Goal: Transaction & Acquisition: Obtain resource

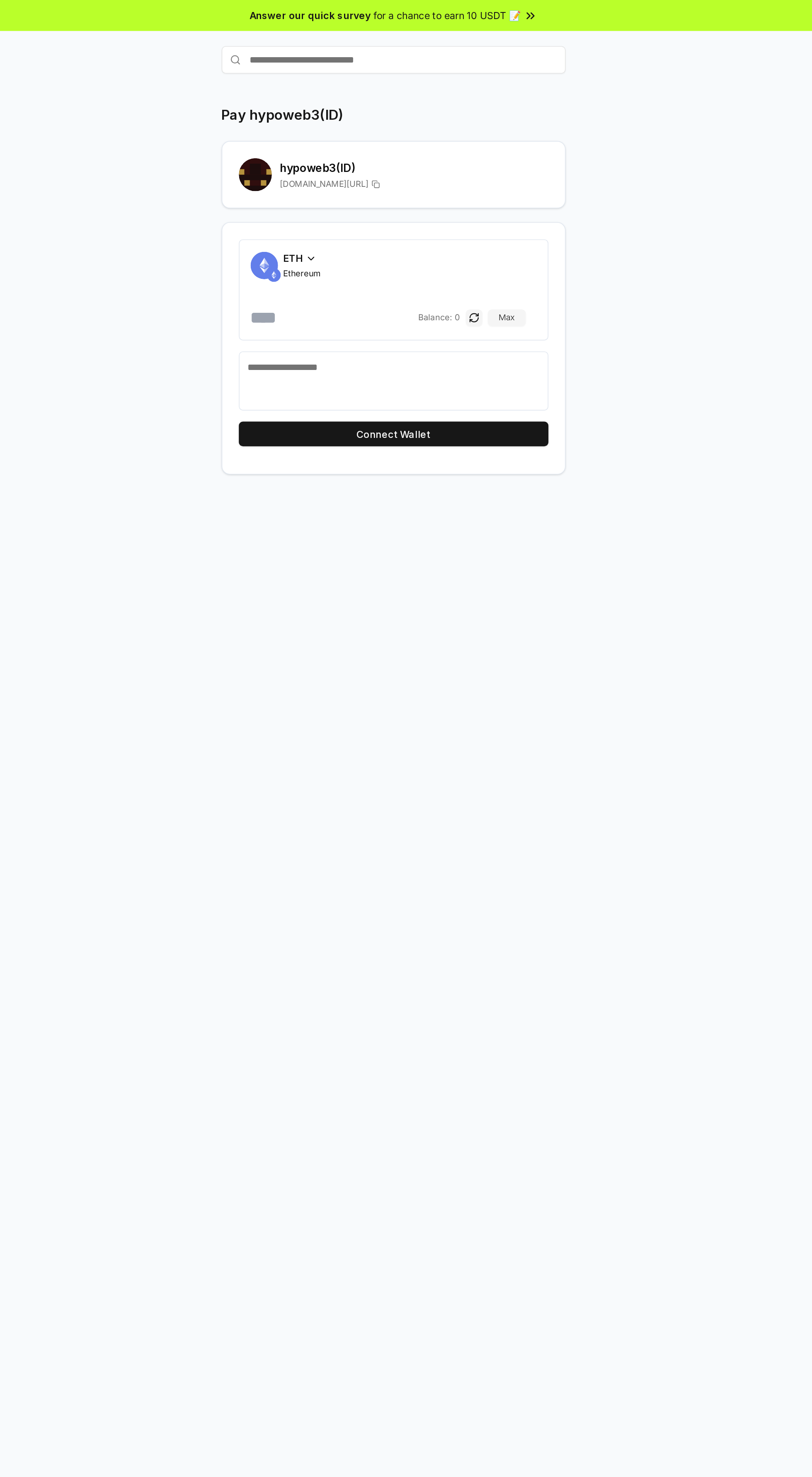
click at [469, 263] on button "Connect Wallet" at bounding box center [406, 261] width 187 height 15
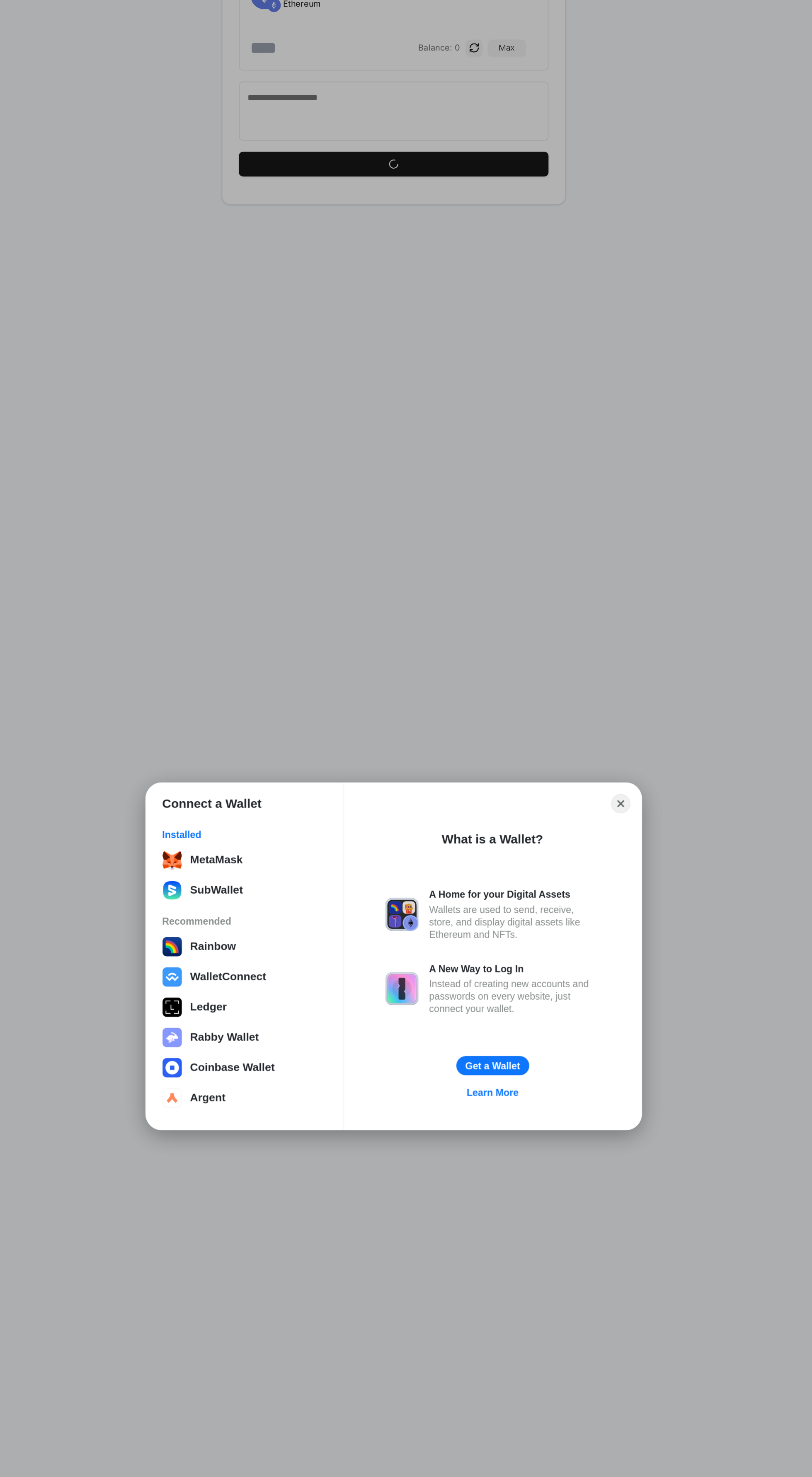
click at [346, 678] on div "MetaMask" at bounding box center [317, 680] width 99 height 12
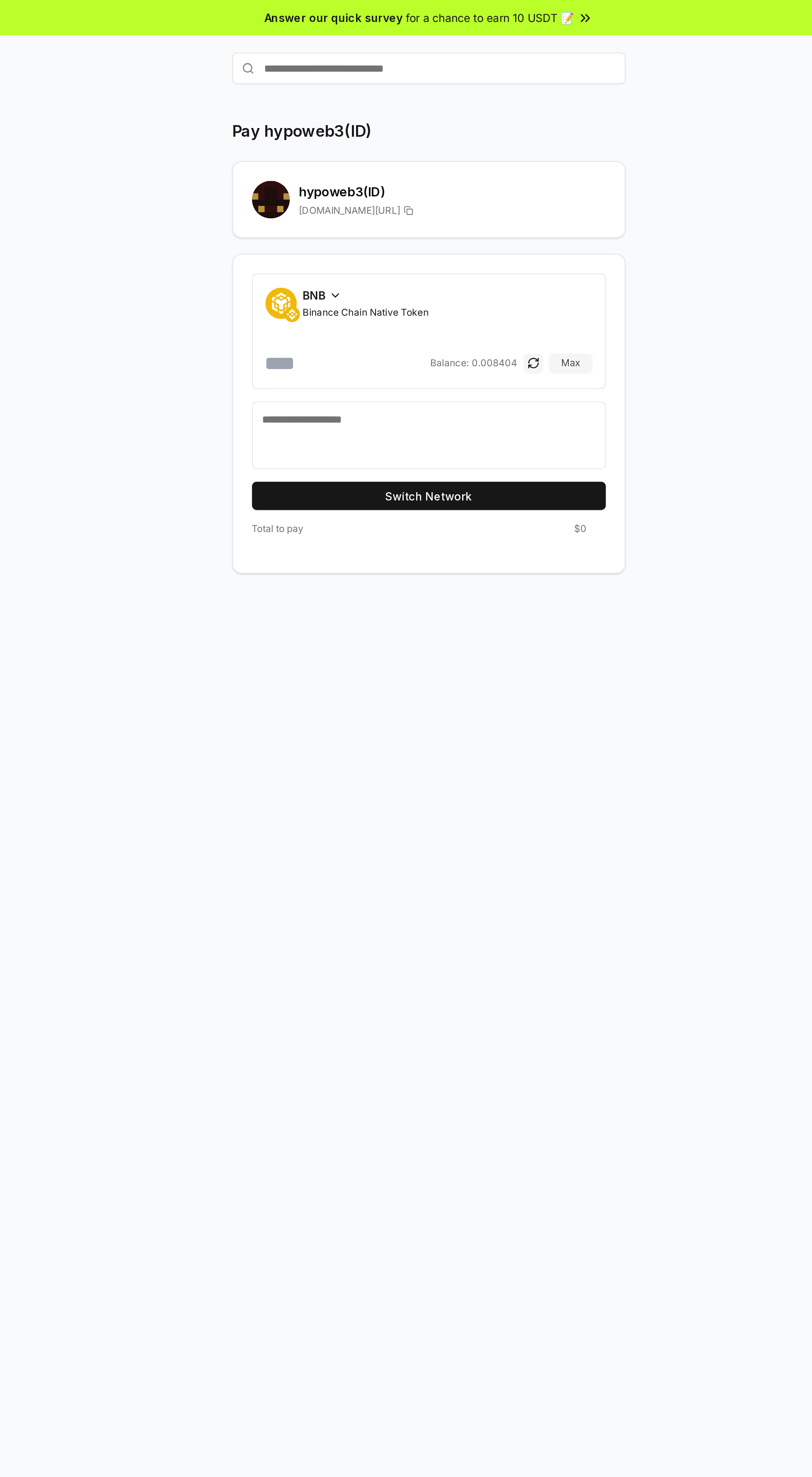
click at [457, 262] on button "Switch Network" at bounding box center [406, 261] width 187 height 15
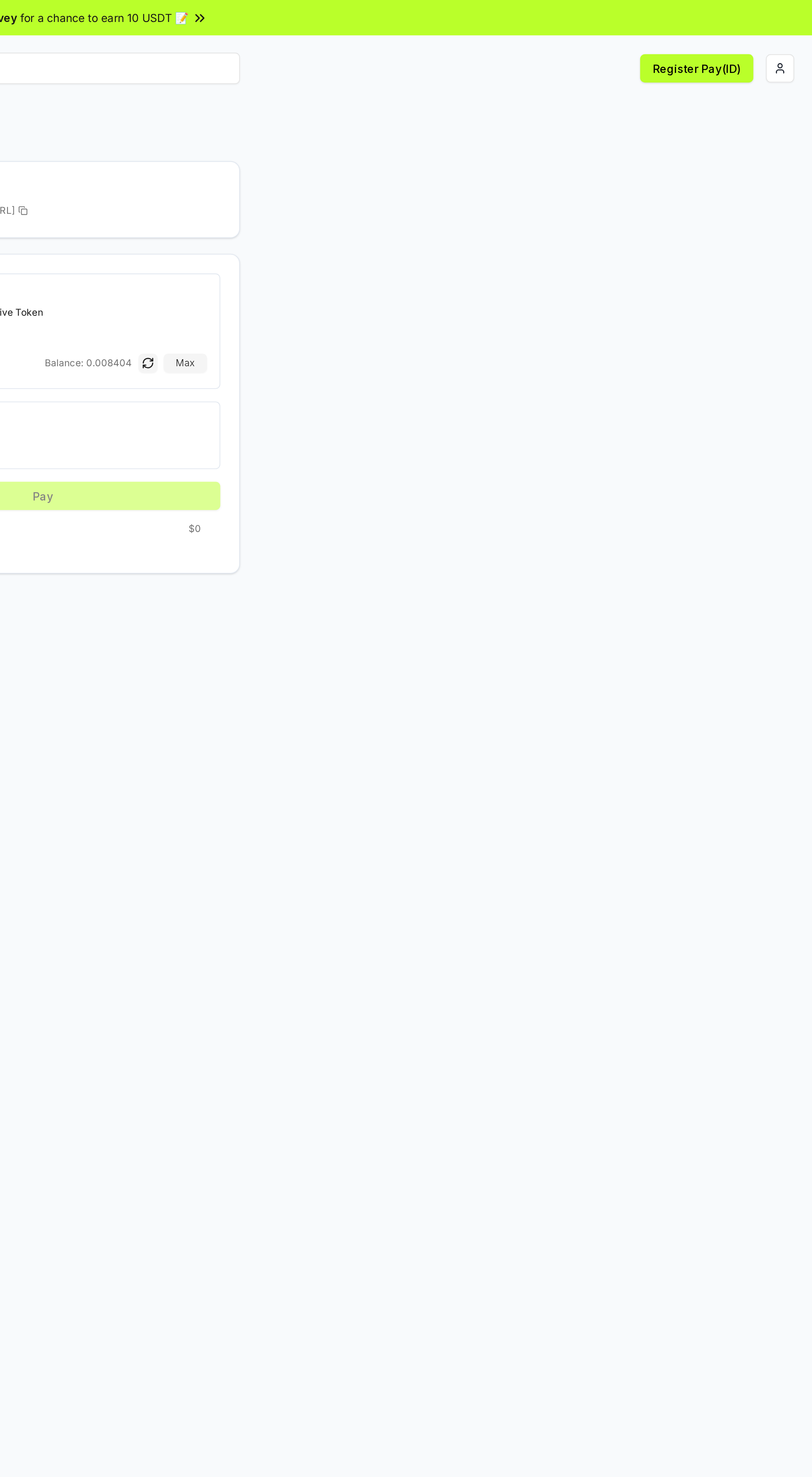
click at [794, 36] on html "Answer our quick survey for a chance to earn 10 USDT 📝 Alpha Register Pay(ID) P…" at bounding box center [406, 738] width 812 height 1477
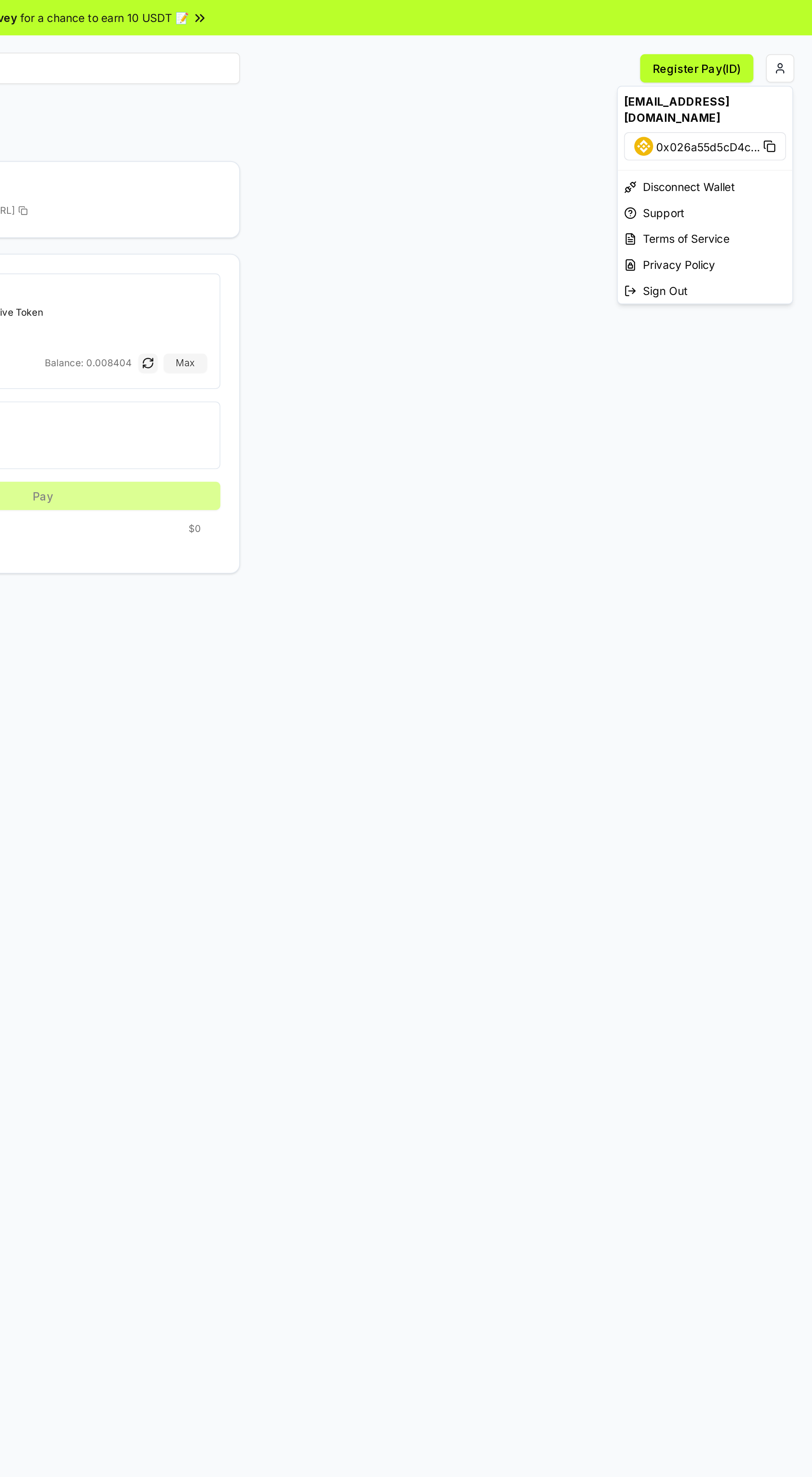
click at [789, 74] on icon at bounding box center [789, 77] width 6 height 6
click at [709, 244] on html "Answer our quick survey for a chance to earn 10 USDT 📝 Alpha Register Pay(ID) P…" at bounding box center [406, 738] width 812 height 1477
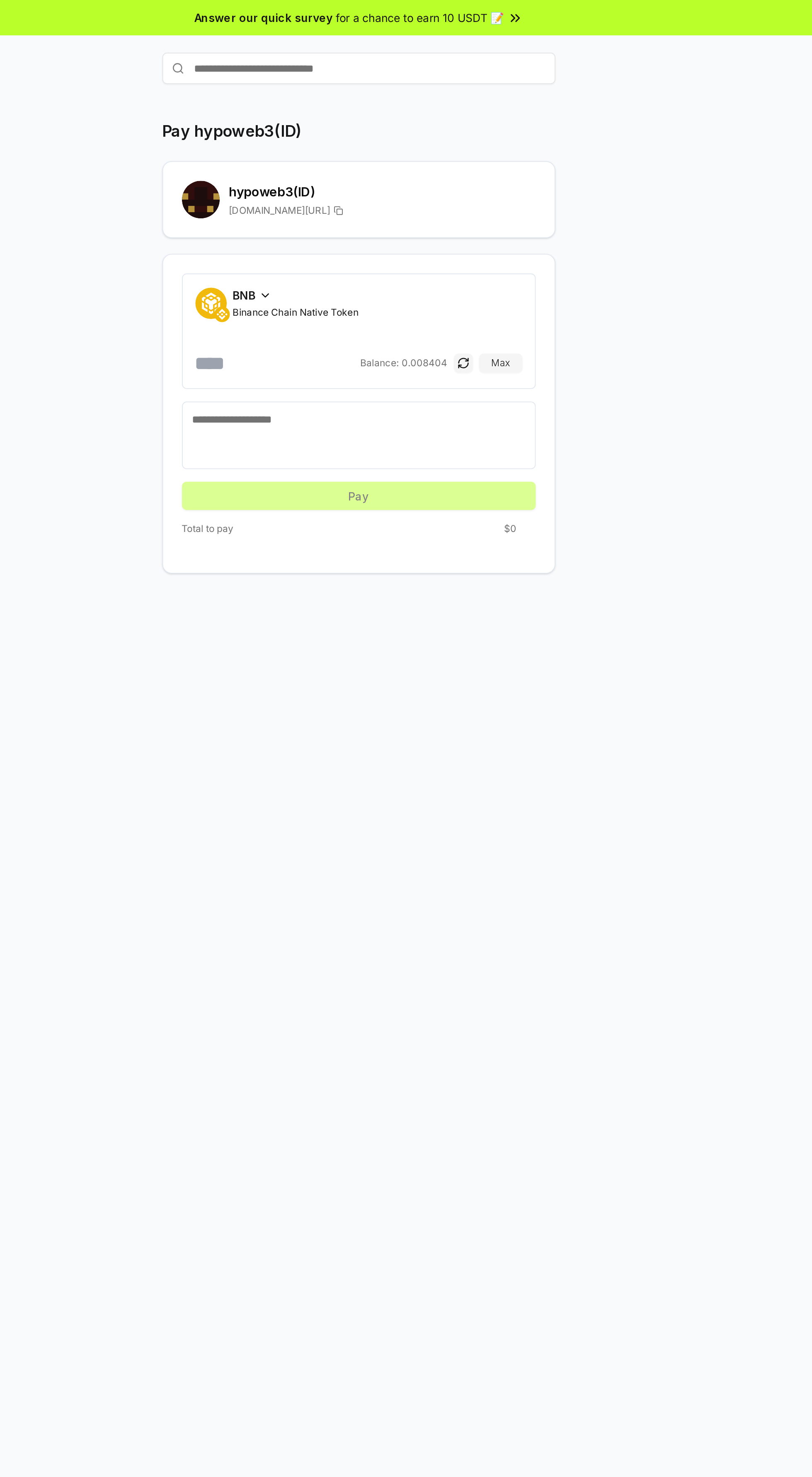
click at [394, 84] on div "Pay hypoweb3(ID) hypoweb3 (ID) [DOMAIN_NAME][URL]" at bounding box center [406, 94] width 208 height 62
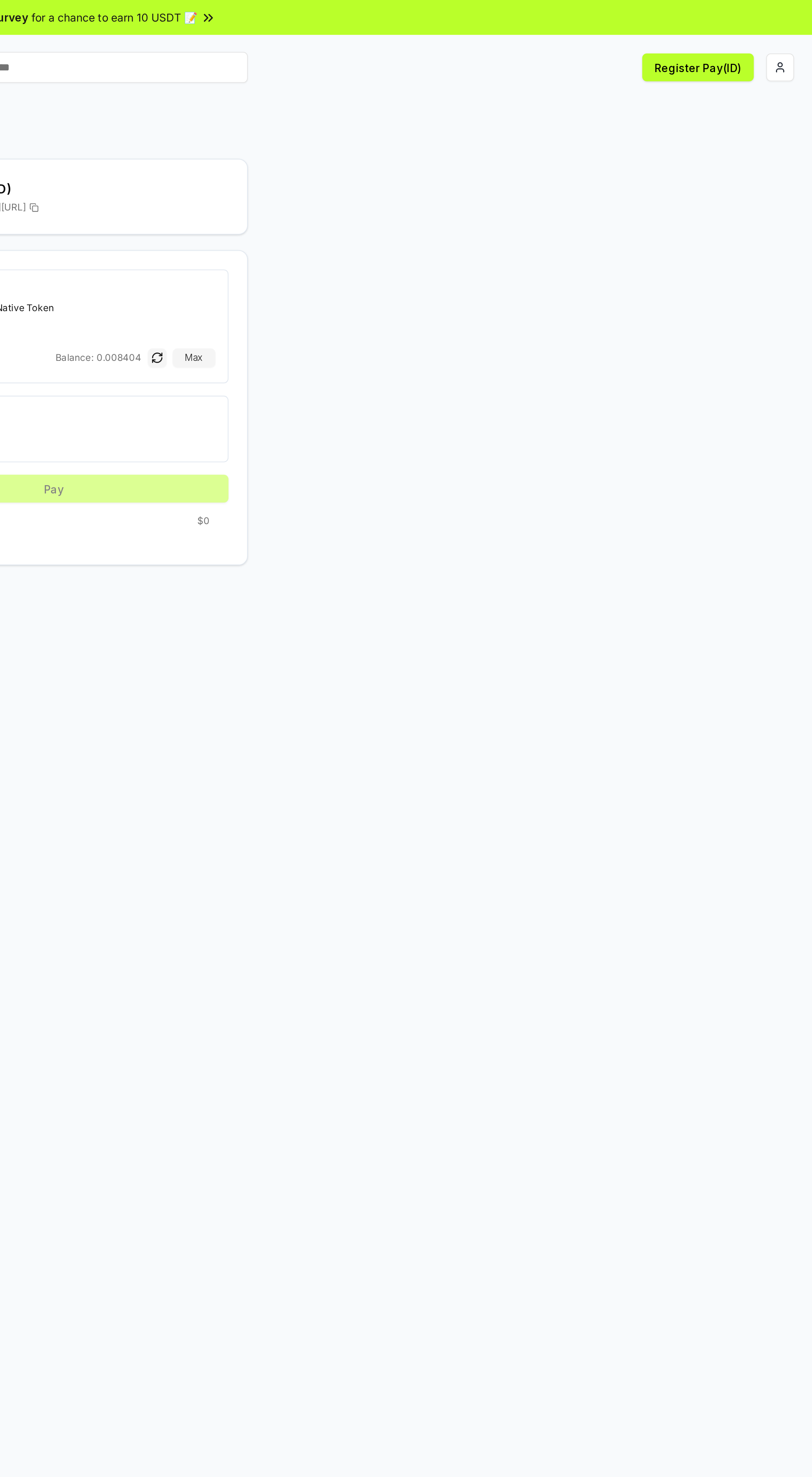
click at [743, 35] on button "Register Pay(ID)" at bounding box center [751, 36] width 60 height 15
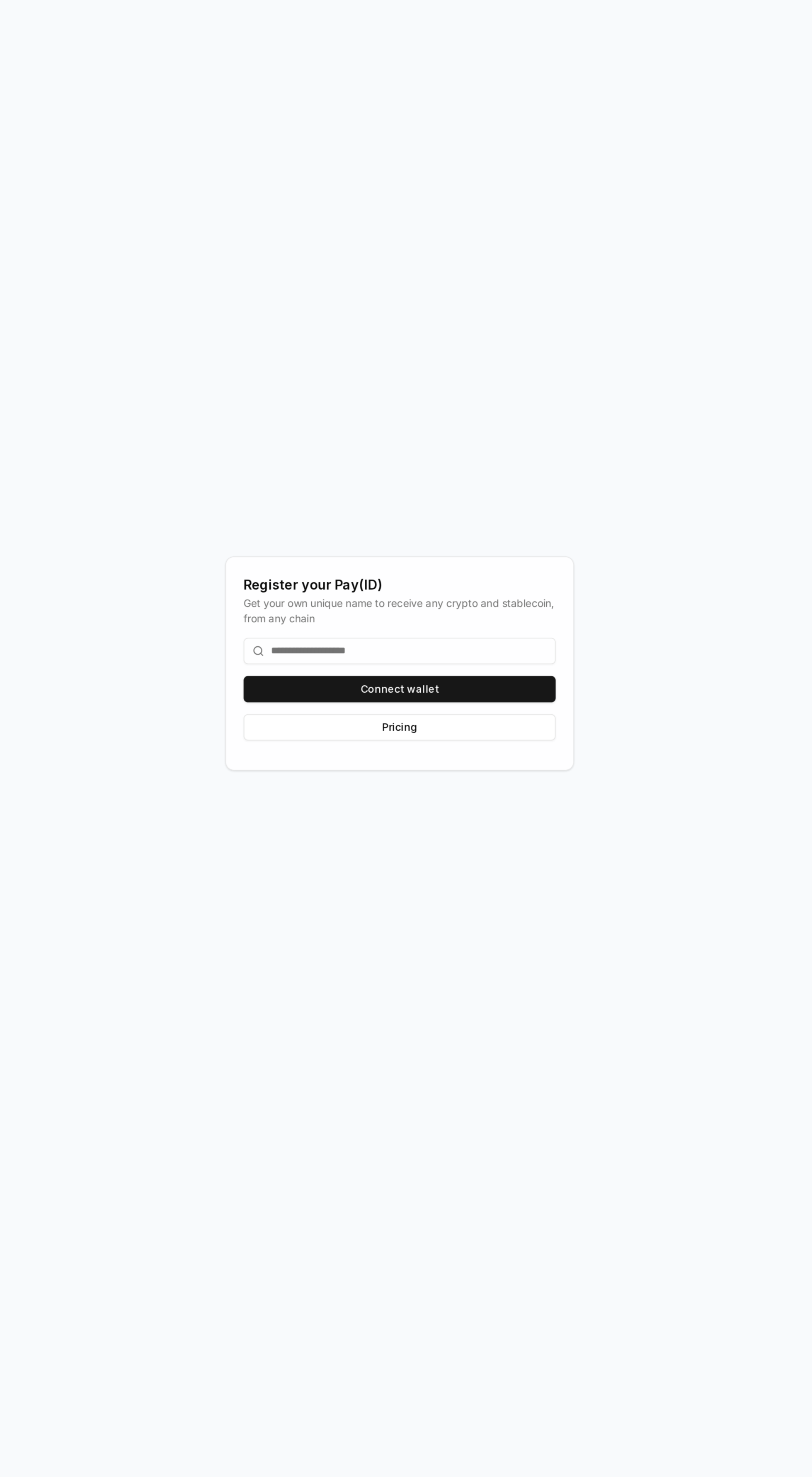
click at [480, 798] on button "Connect wallet" at bounding box center [405, 790] width 176 height 15
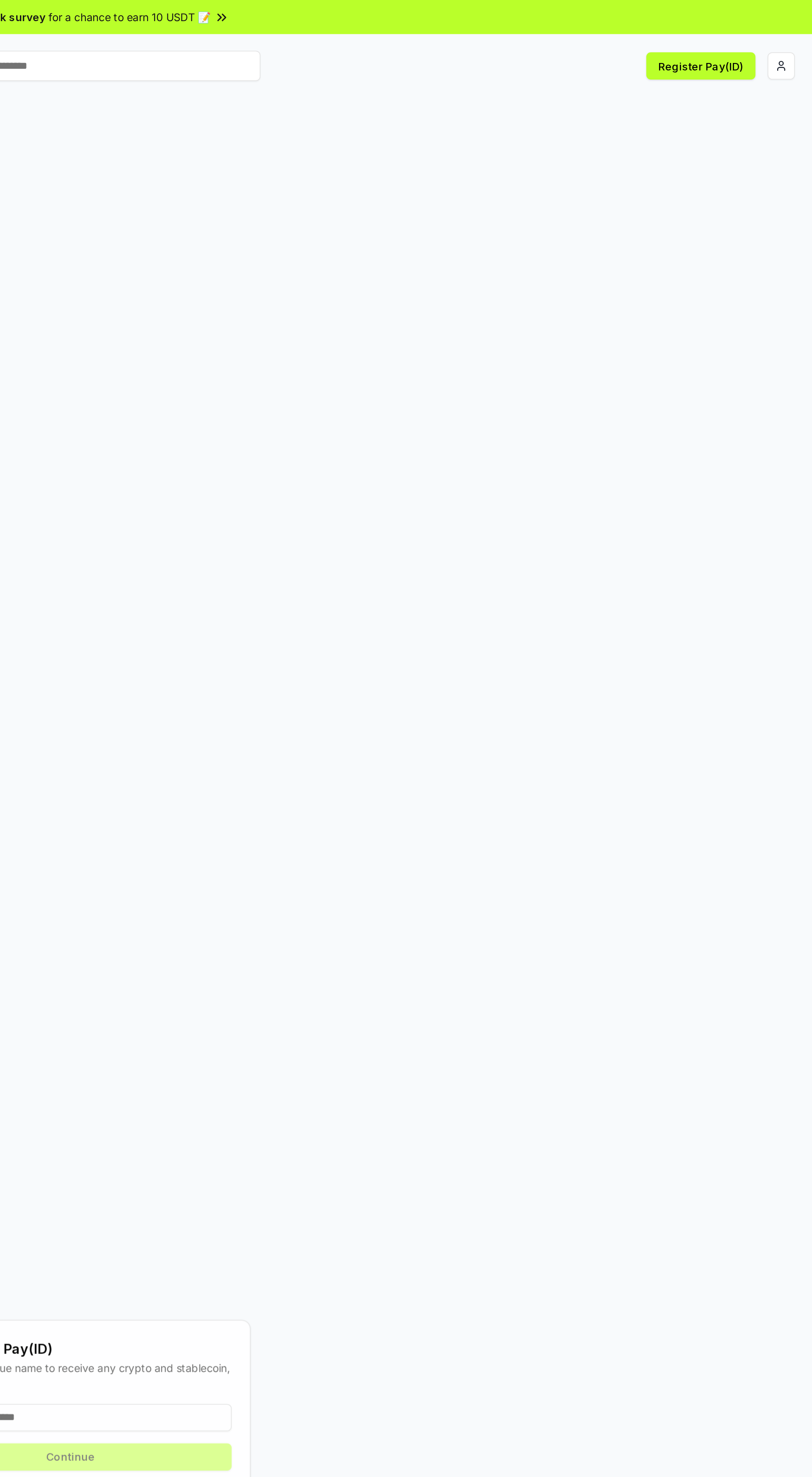
click at [789, 36] on html "Answer our quick survey for a chance to earn 10 USDT 📝 Alpha Register Pay(ID) R…" at bounding box center [406, 738] width 812 height 1477
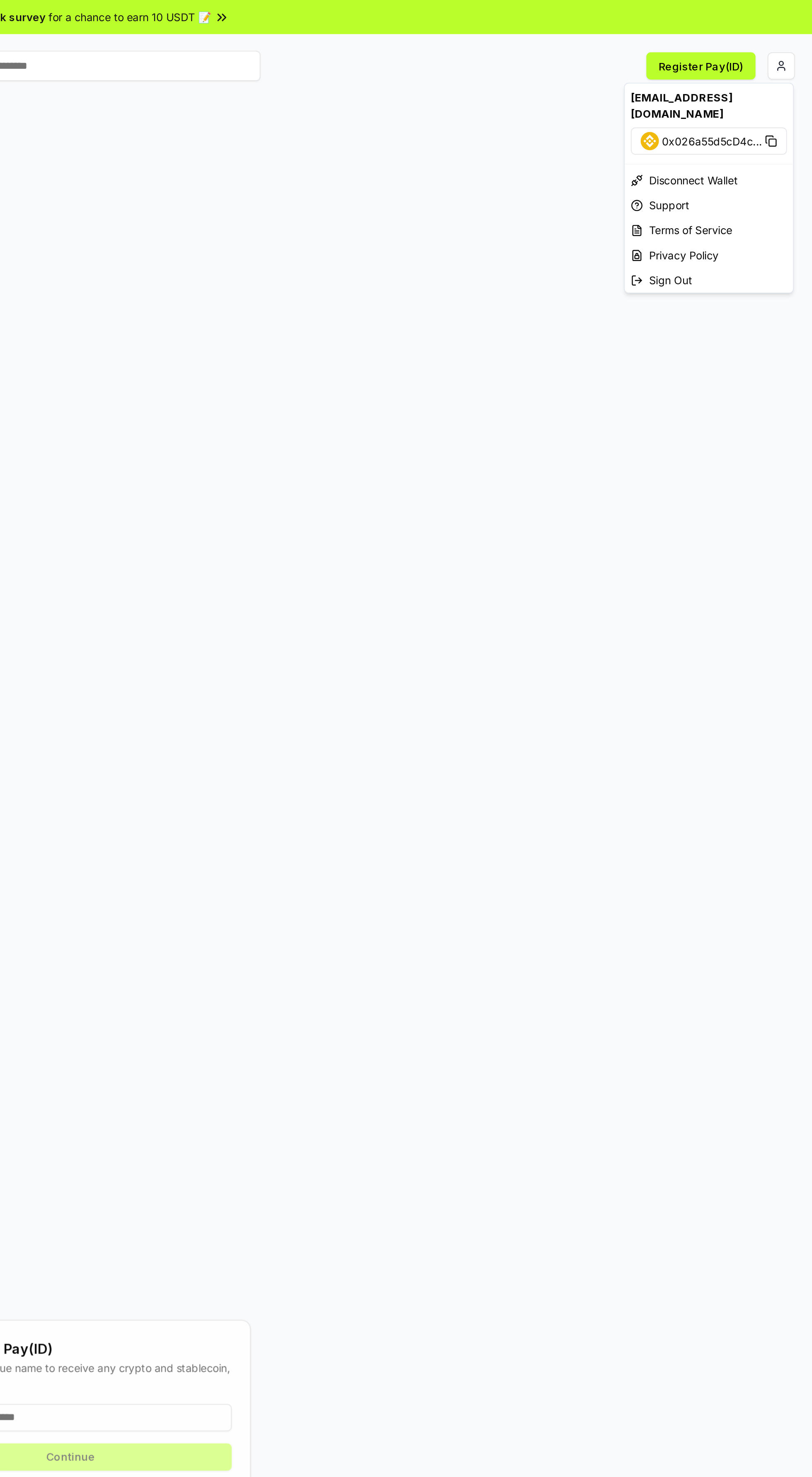
click at [596, 97] on html "Answer our quick survey for a chance to earn 10 USDT 📝 Alpha Register Pay(ID) R…" at bounding box center [406, 738] width 812 height 1477
